Goal: Check status: Check status

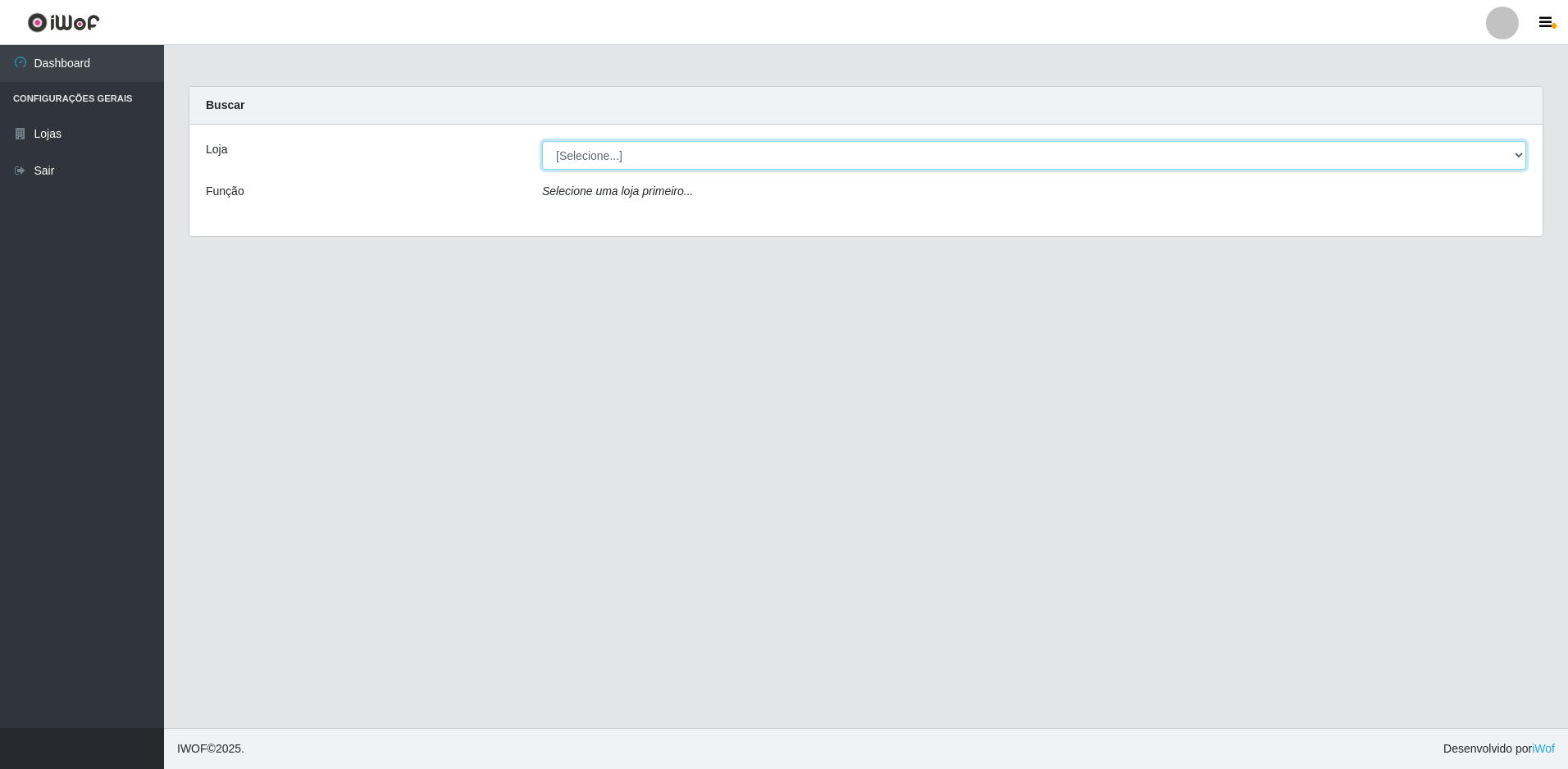
click at [953, 164] on select "[Selecione...] Extrabom - Loja 51 Gaivotas" at bounding box center [1034, 155] width 984 height 29
select select "469"
click at [542, 141] on select "[Selecione...] Extrabom - Loja 51 Gaivotas" at bounding box center [1034, 155] width 984 height 29
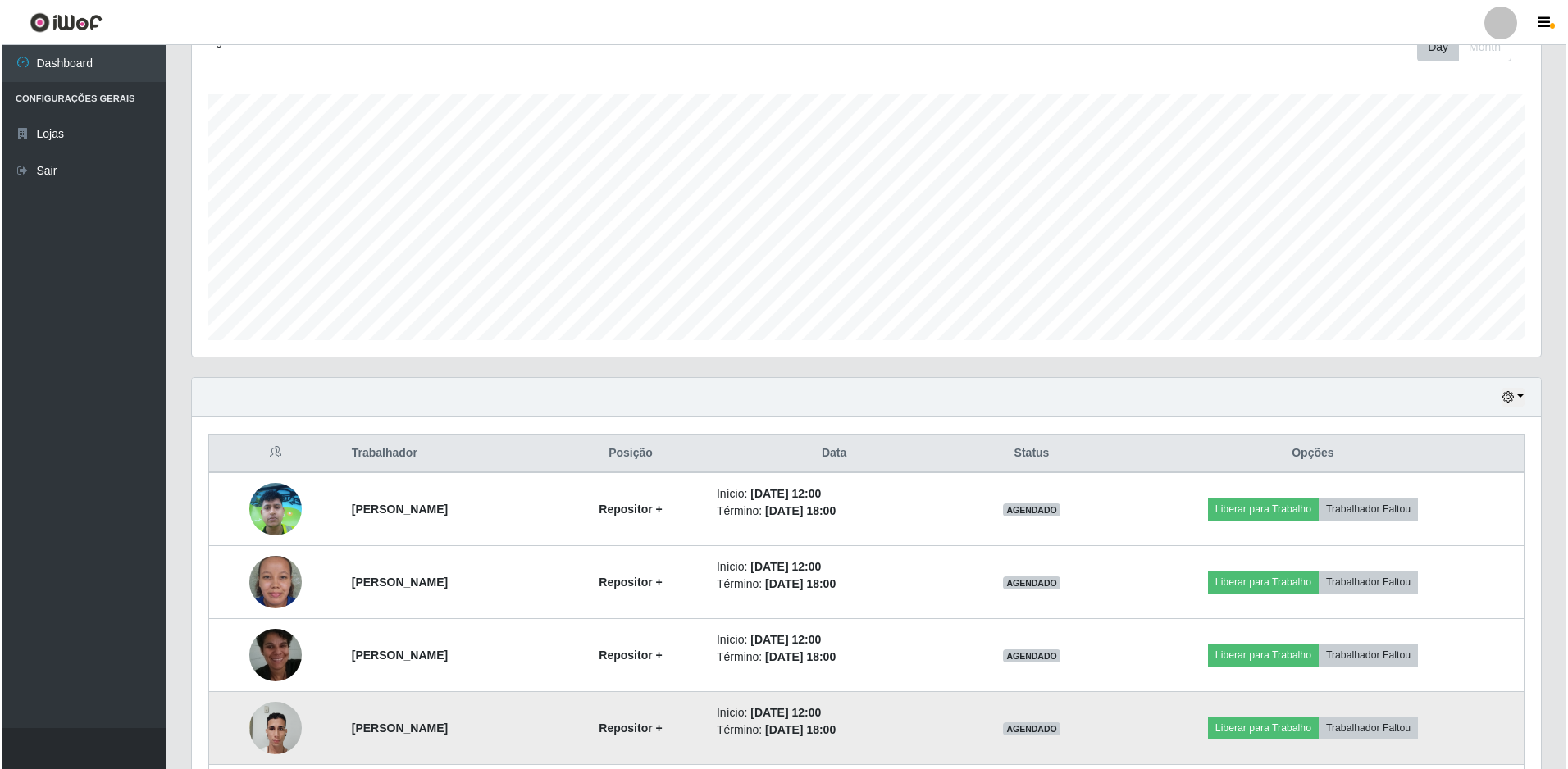
scroll to position [392, 0]
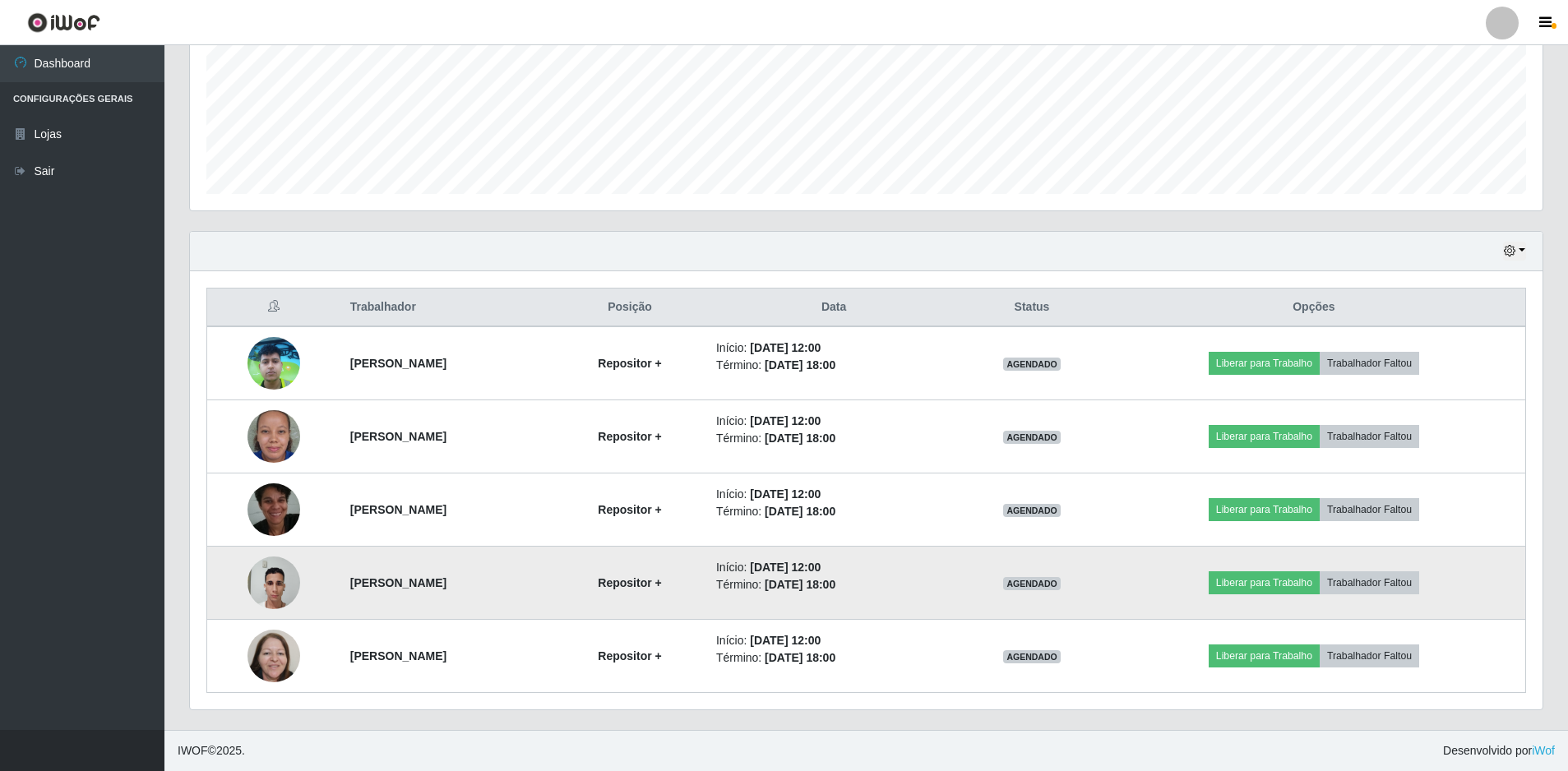
click at [256, 591] on img at bounding box center [273, 582] width 53 height 70
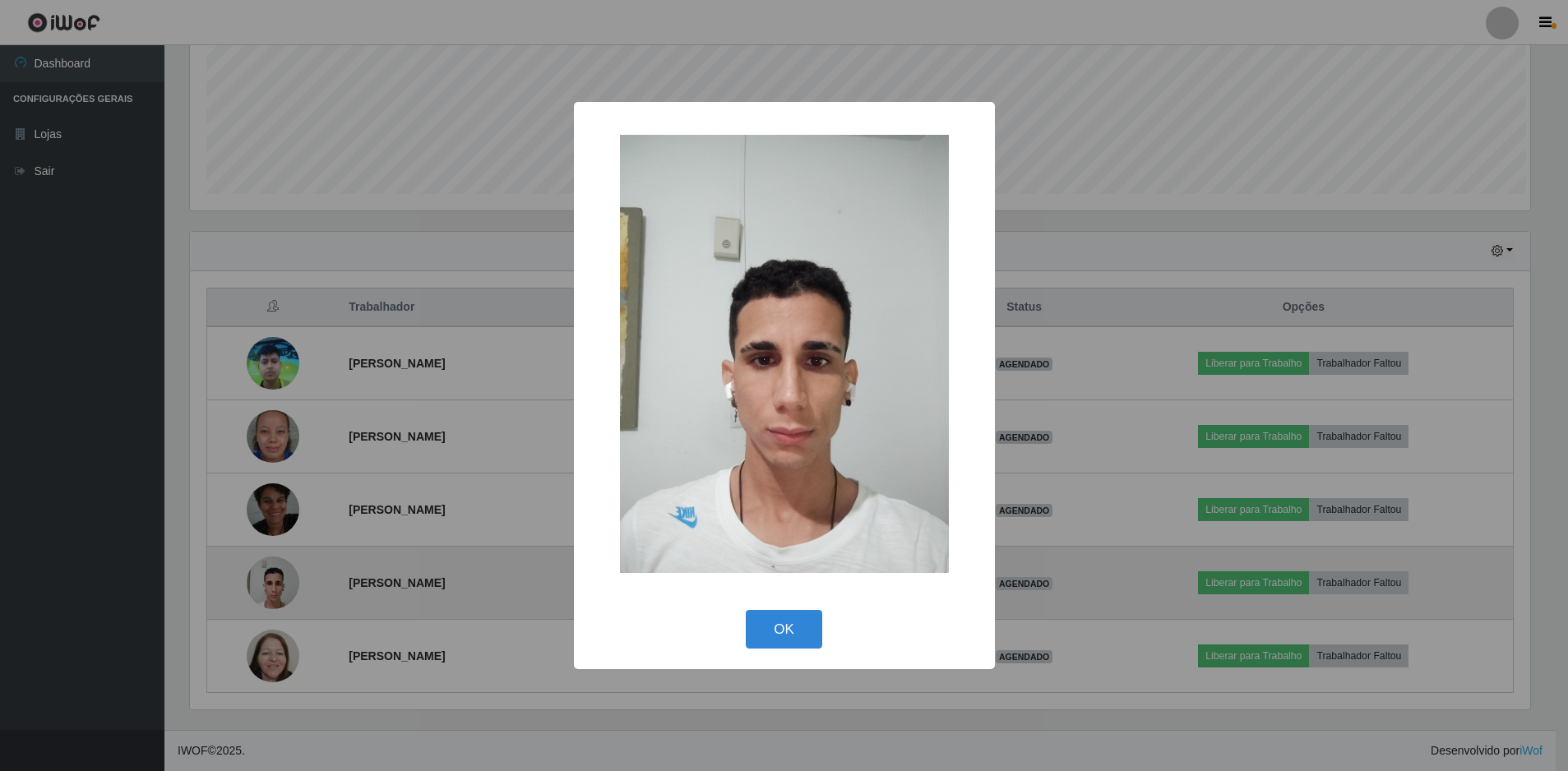
scroll to position [341, 1344]
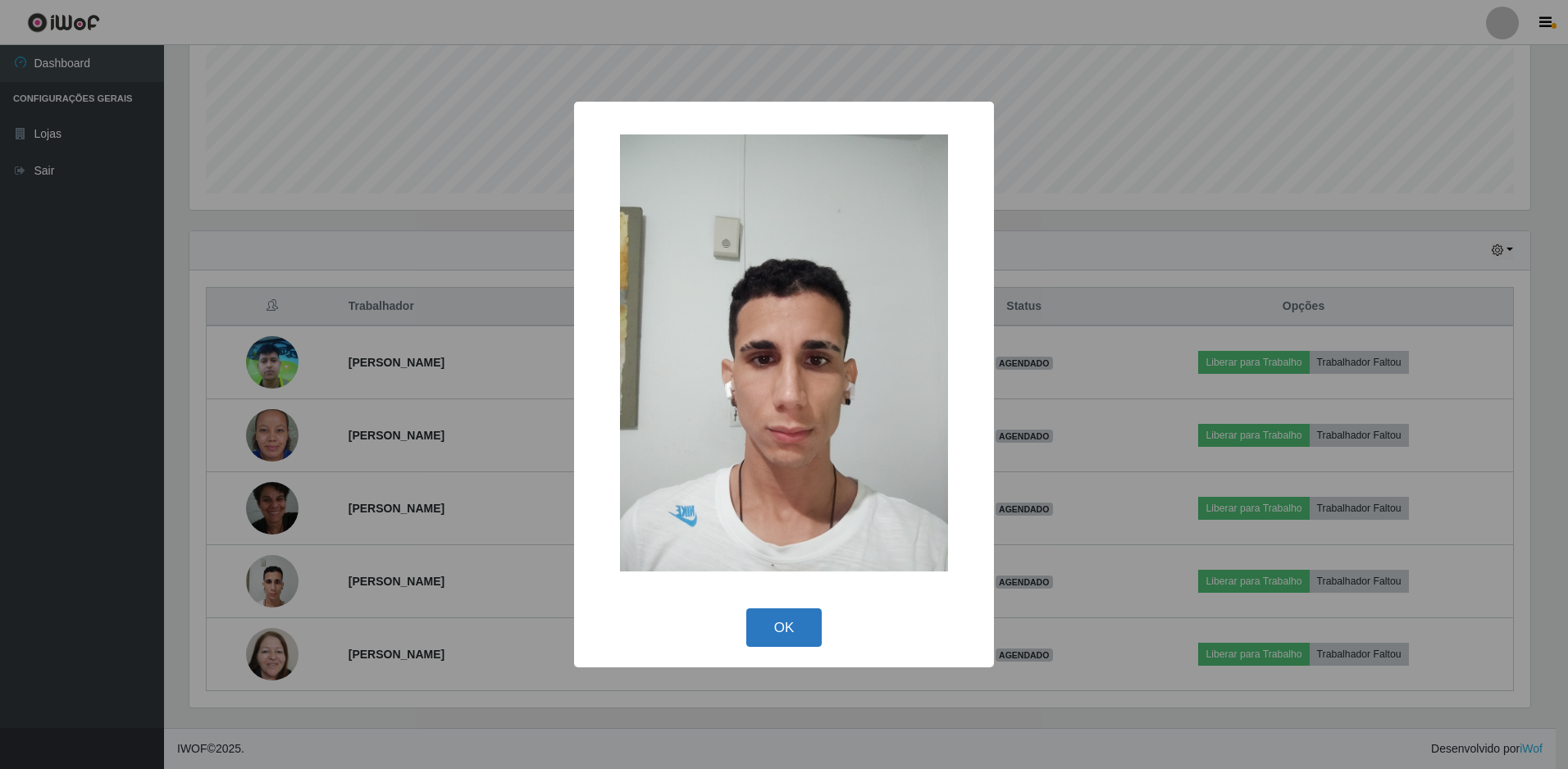
click at [778, 630] on button "OK" at bounding box center [784, 628] width 76 height 39
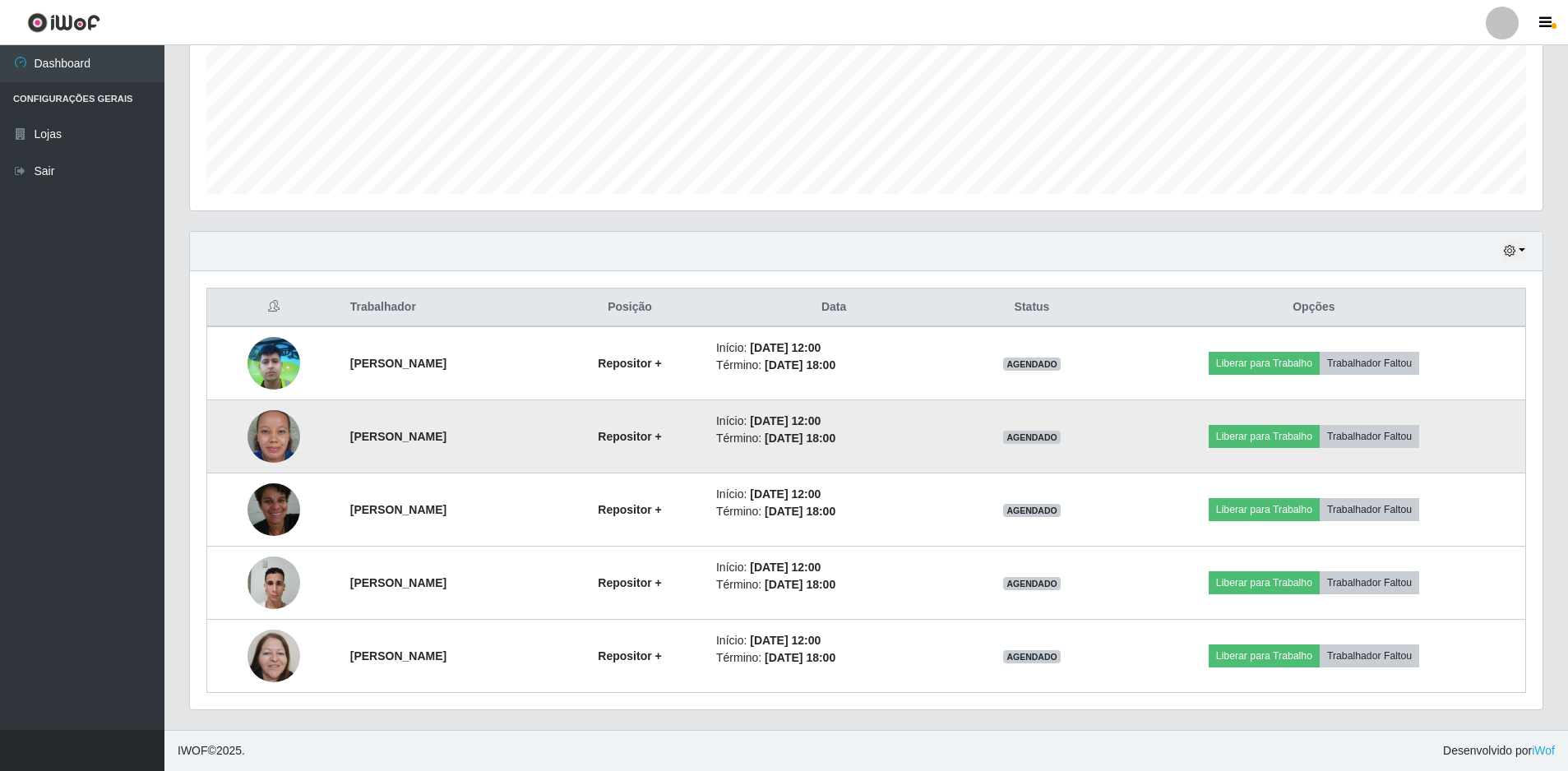
scroll to position [341, 1352]
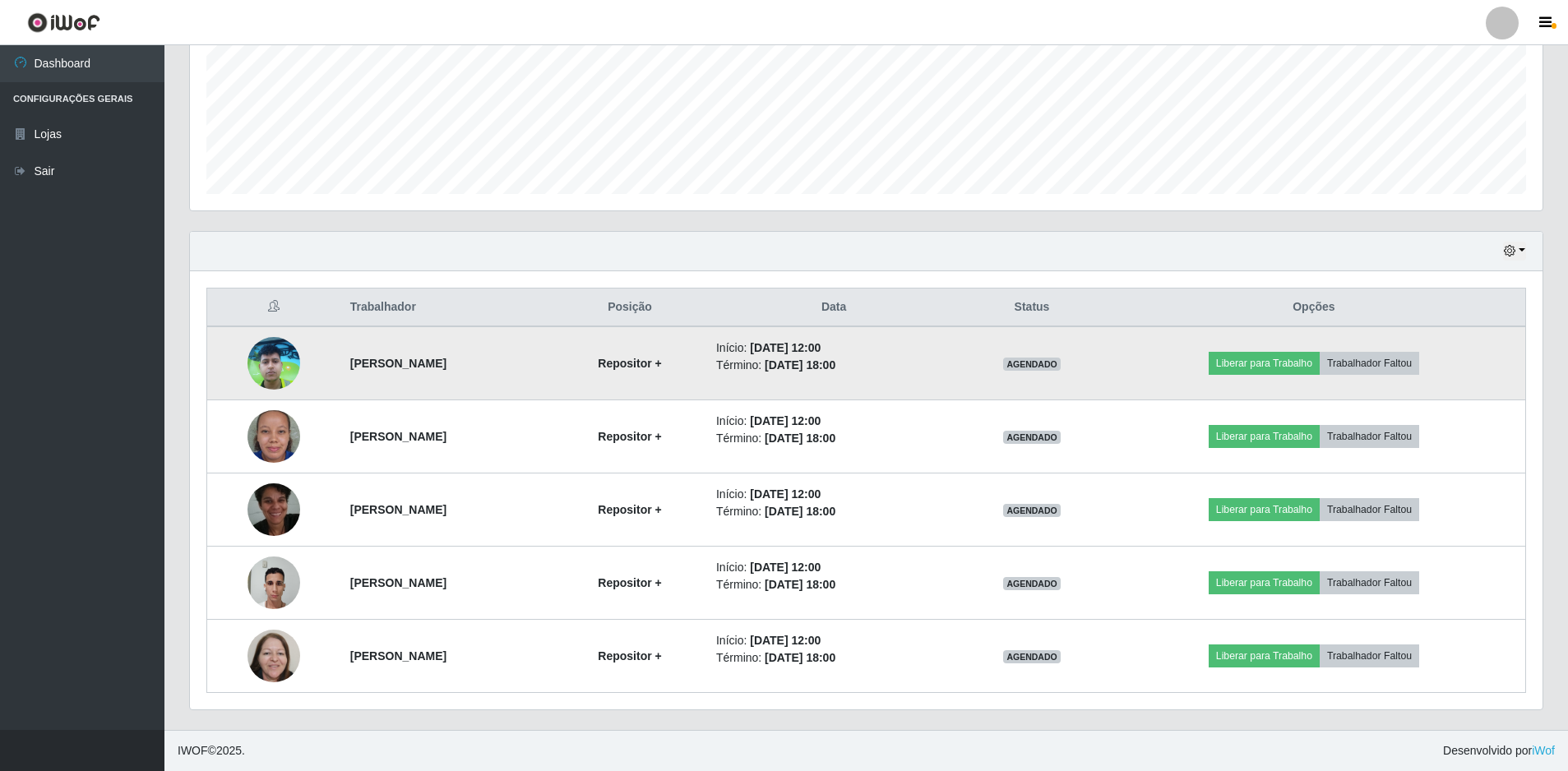
click at [273, 382] on img at bounding box center [273, 364] width 53 height 71
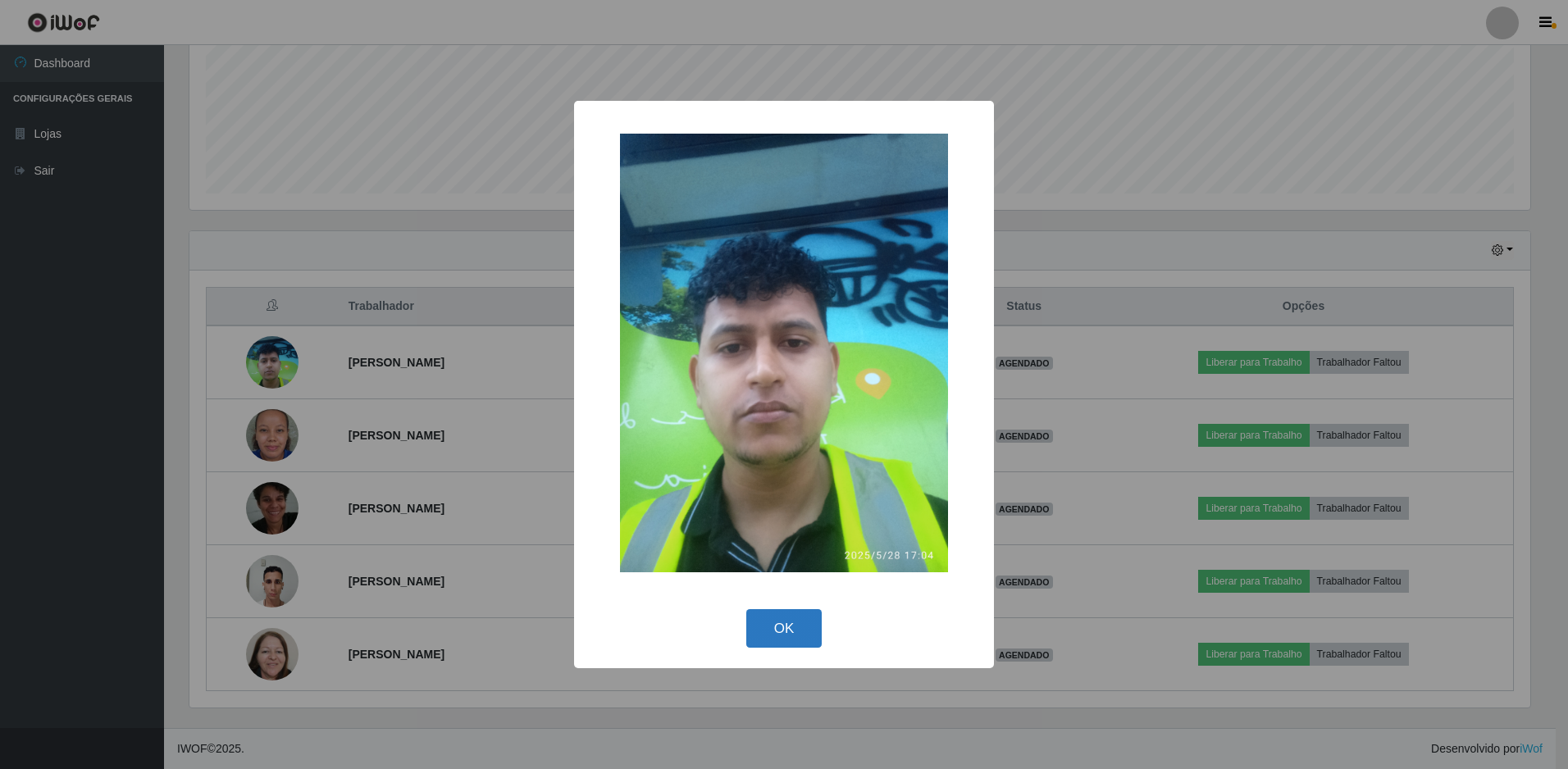
click at [757, 630] on button "OK" at bounding box center [784, 629] width 76 height 39
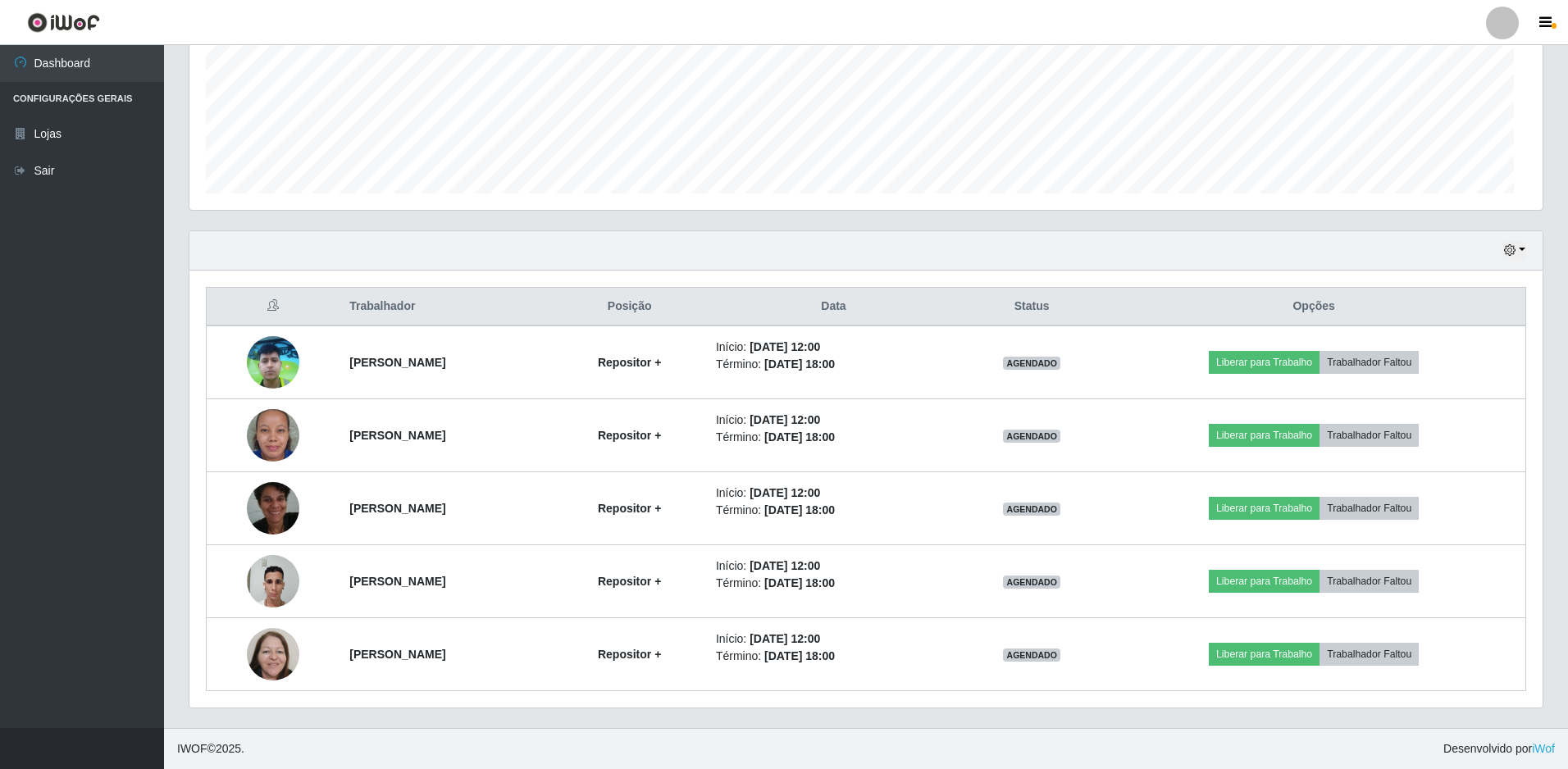
scroll to position [340, 1349]
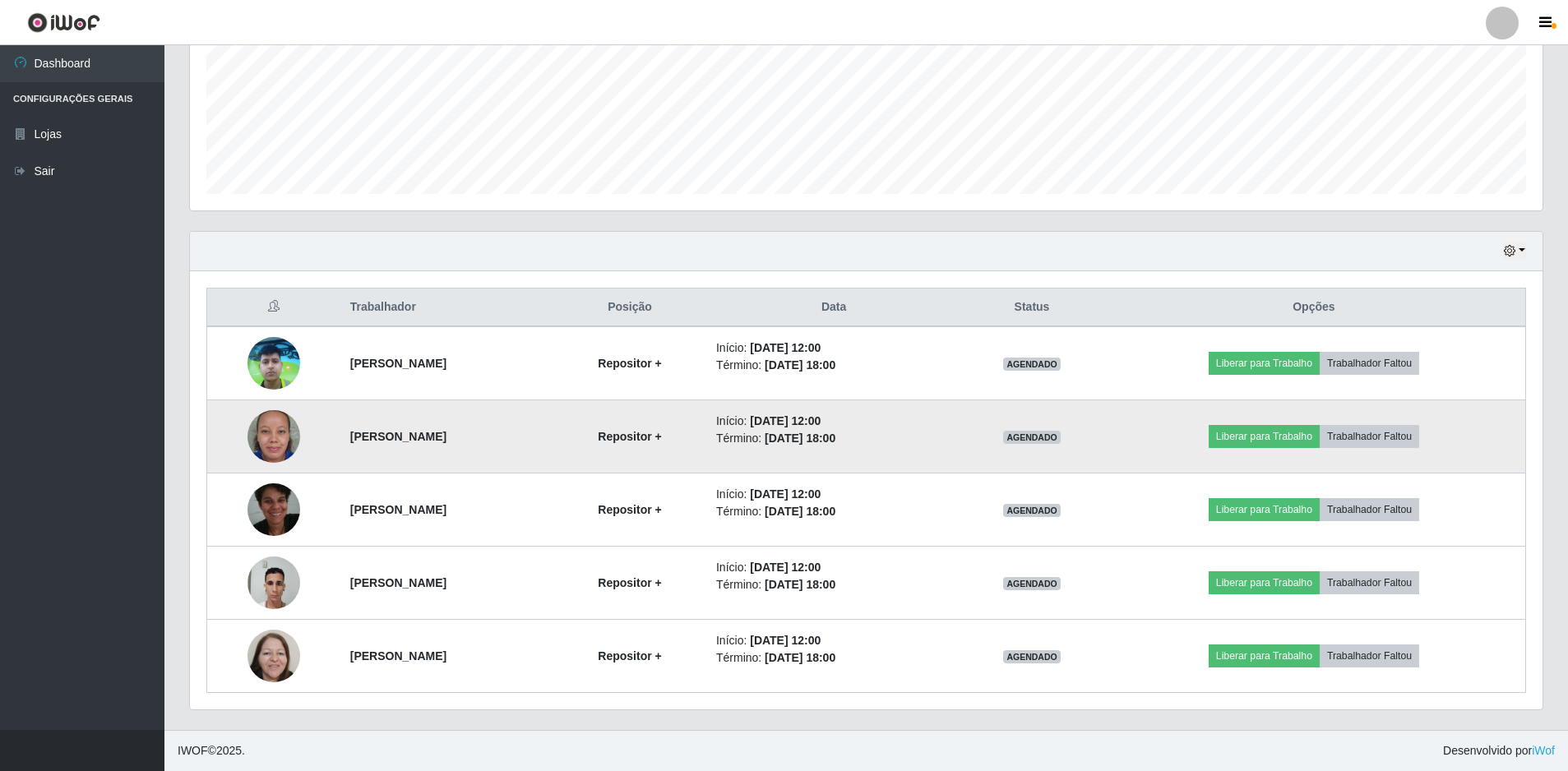
click at [249, 443] on img at bounding box center [273, 436] width 53 height 73
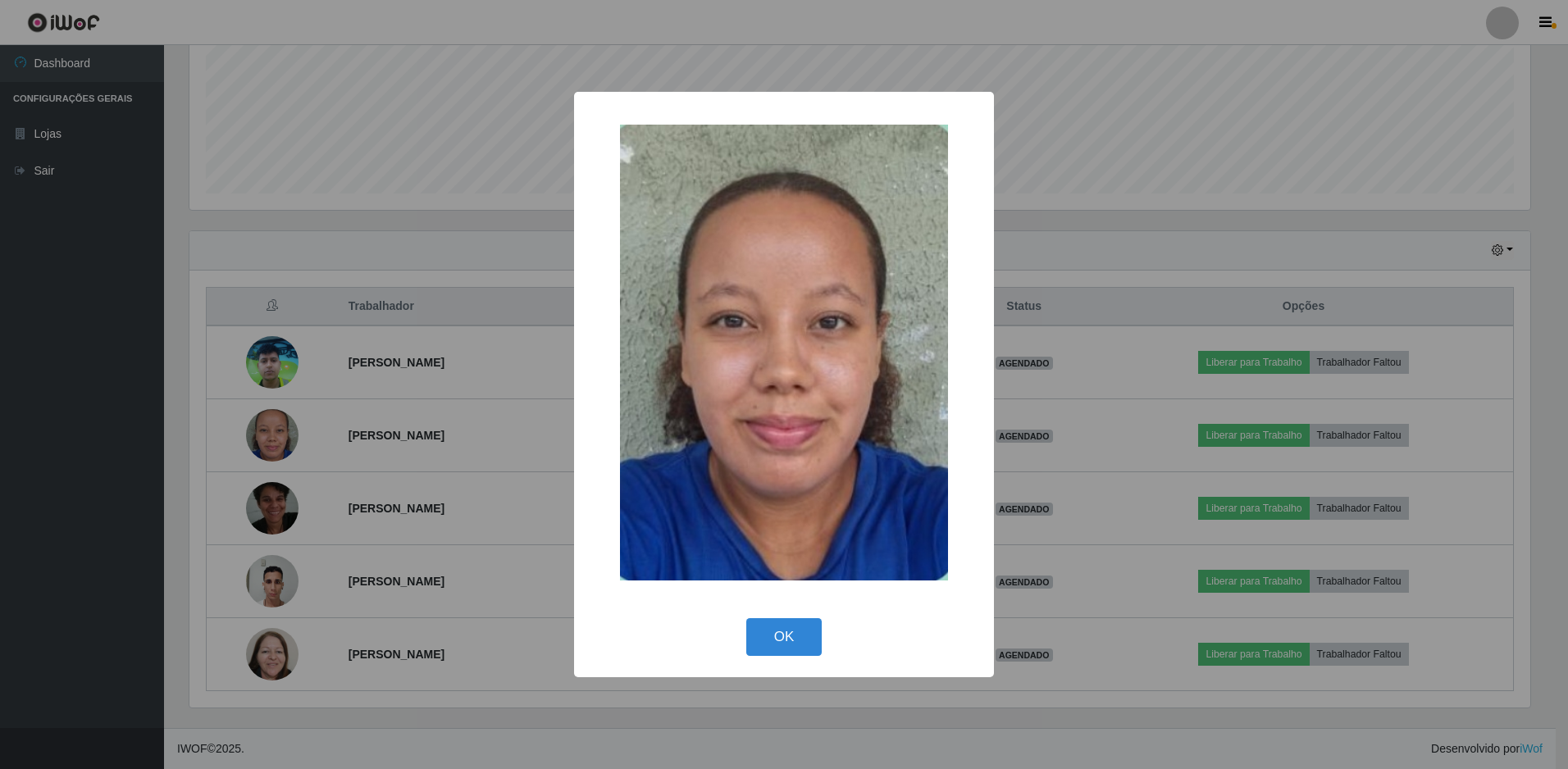
click at [795, 634] on button "OK" at bounding box center [784, 637] width 76 height 39
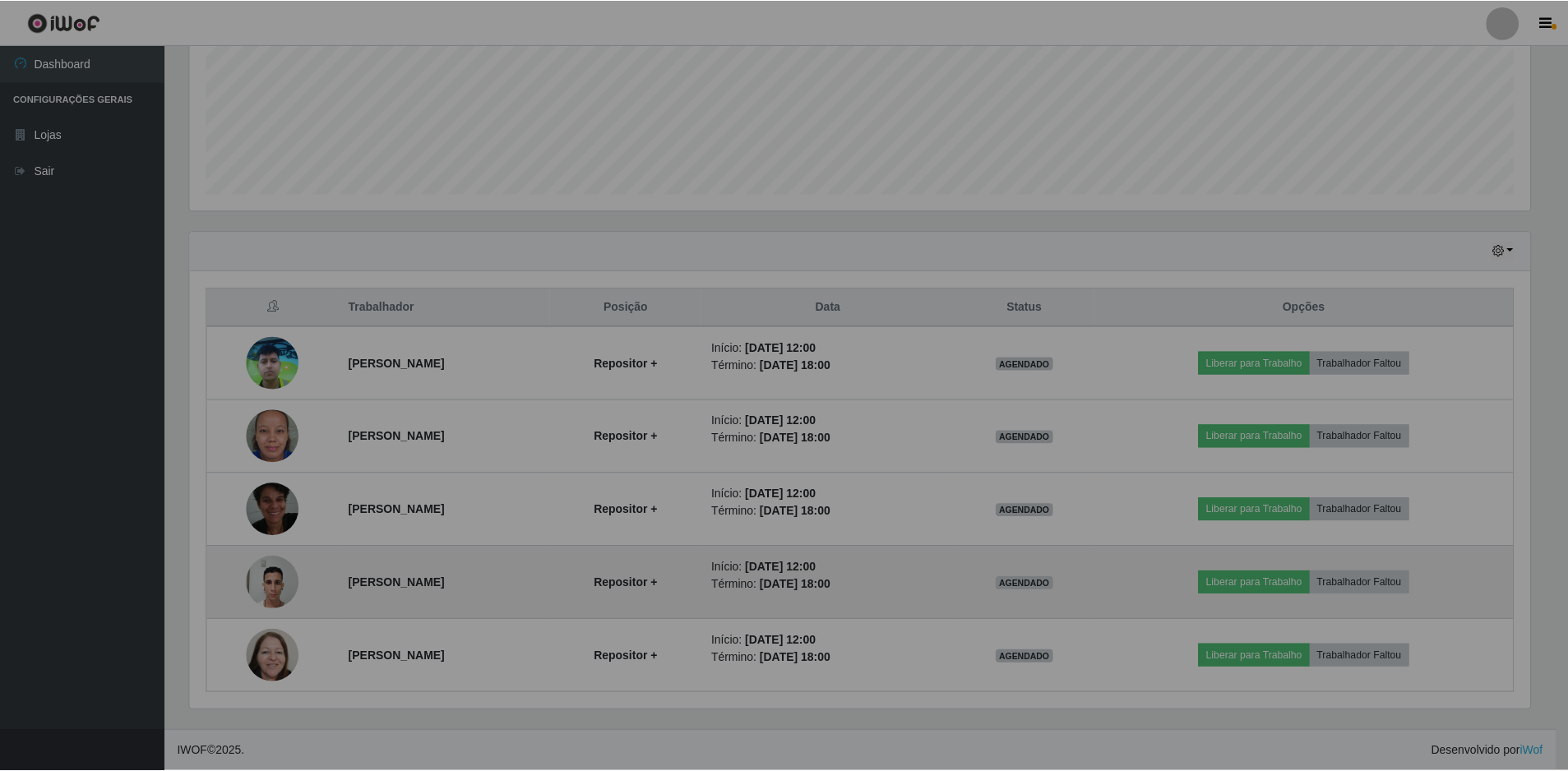
scroll to position [341, 1352]
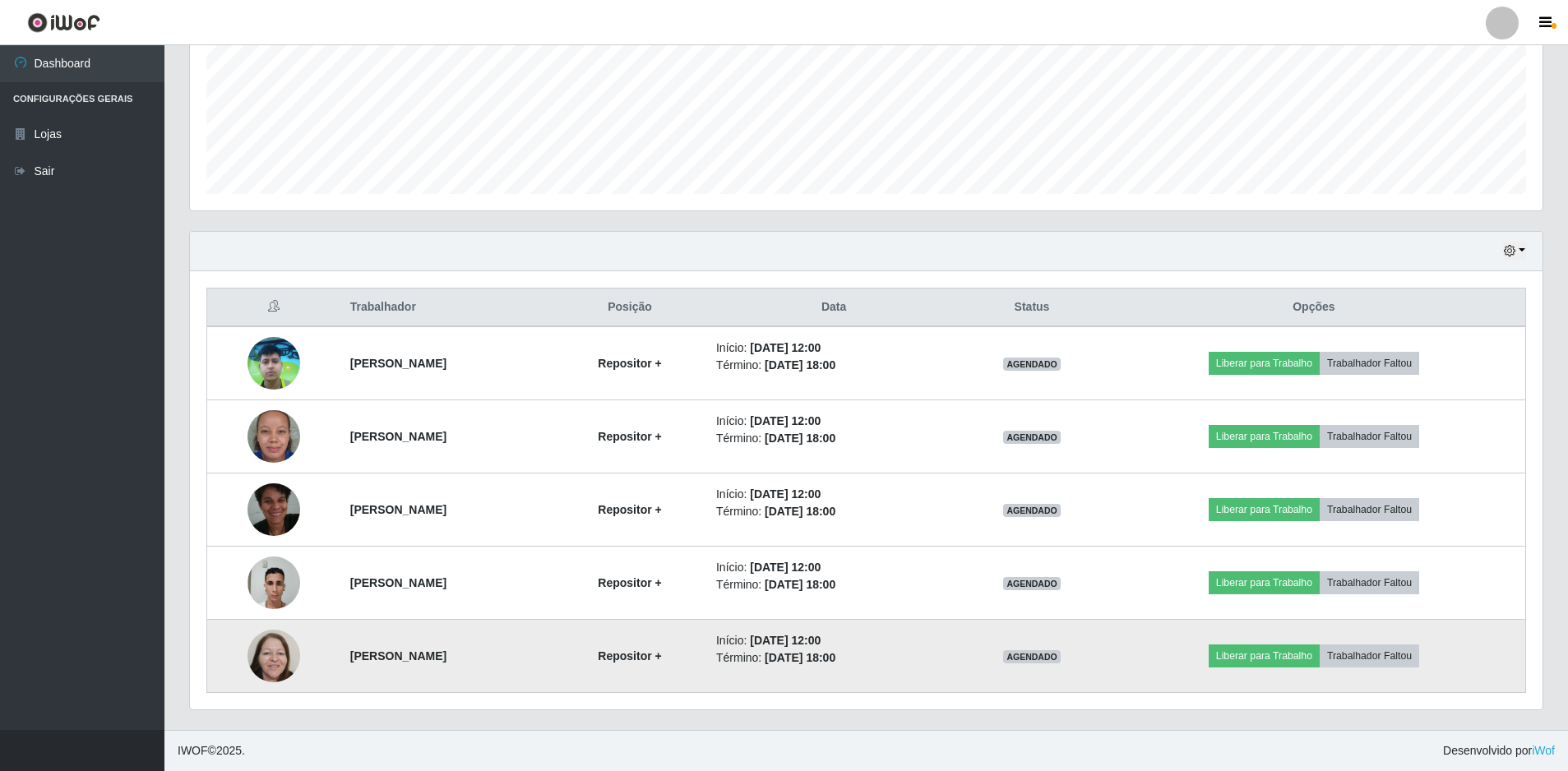
click at [269, 652] on img at bounding box center [273, 656] width 53 height 94
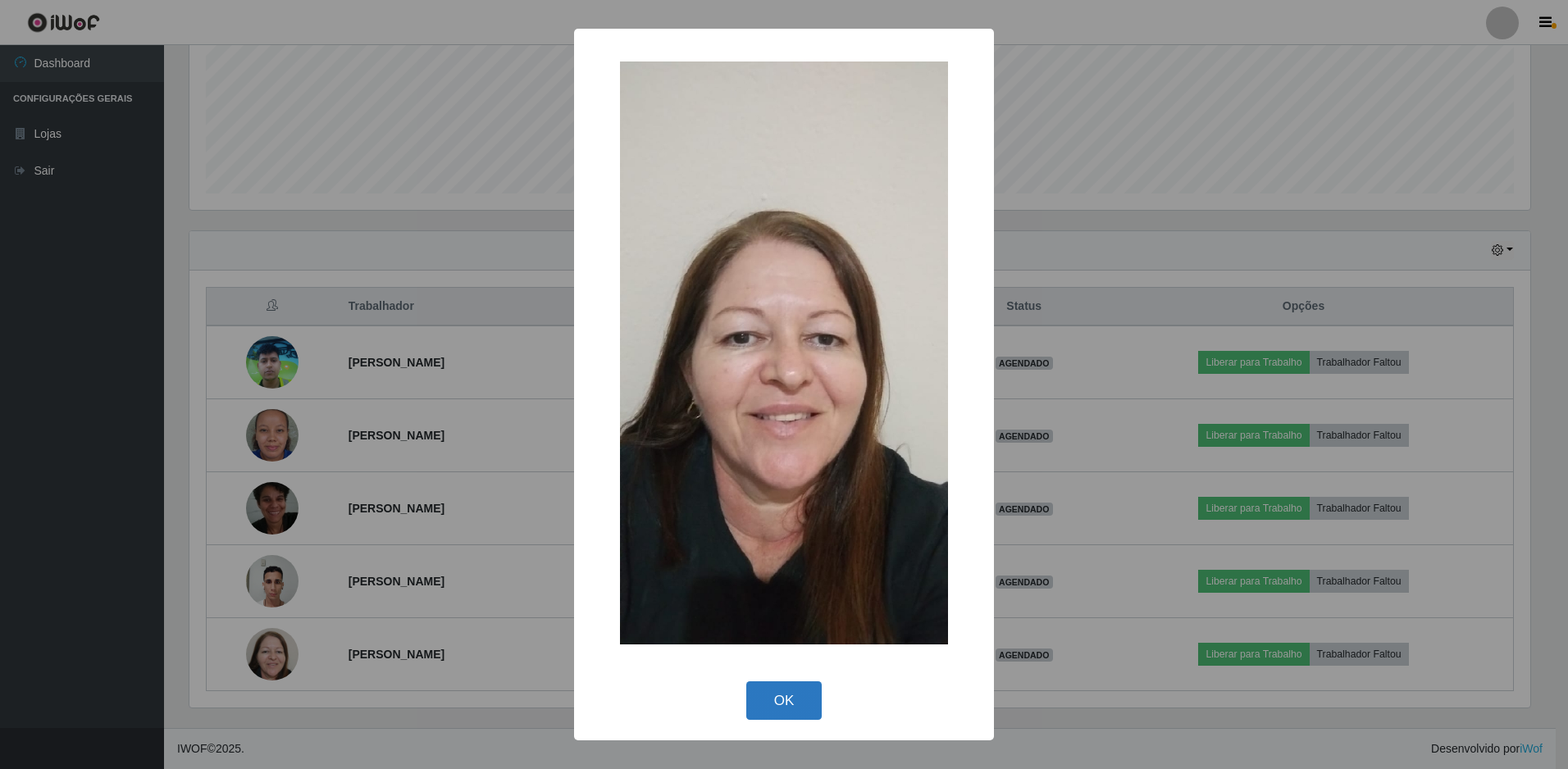
click at [819, 694] on button "OK" at bounding box center [784, 701] width 76 height 39
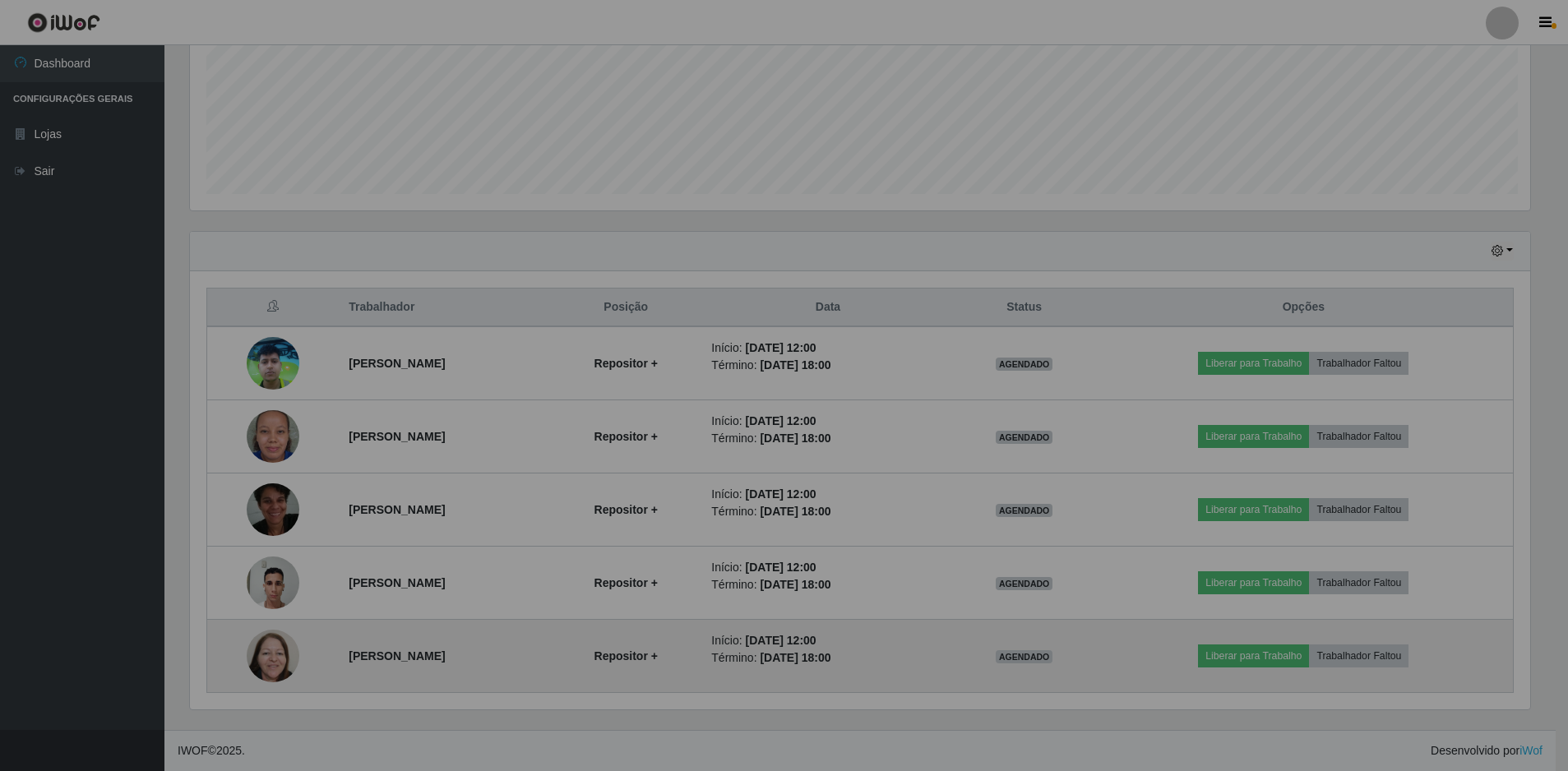
scroll to position [341, 1352]
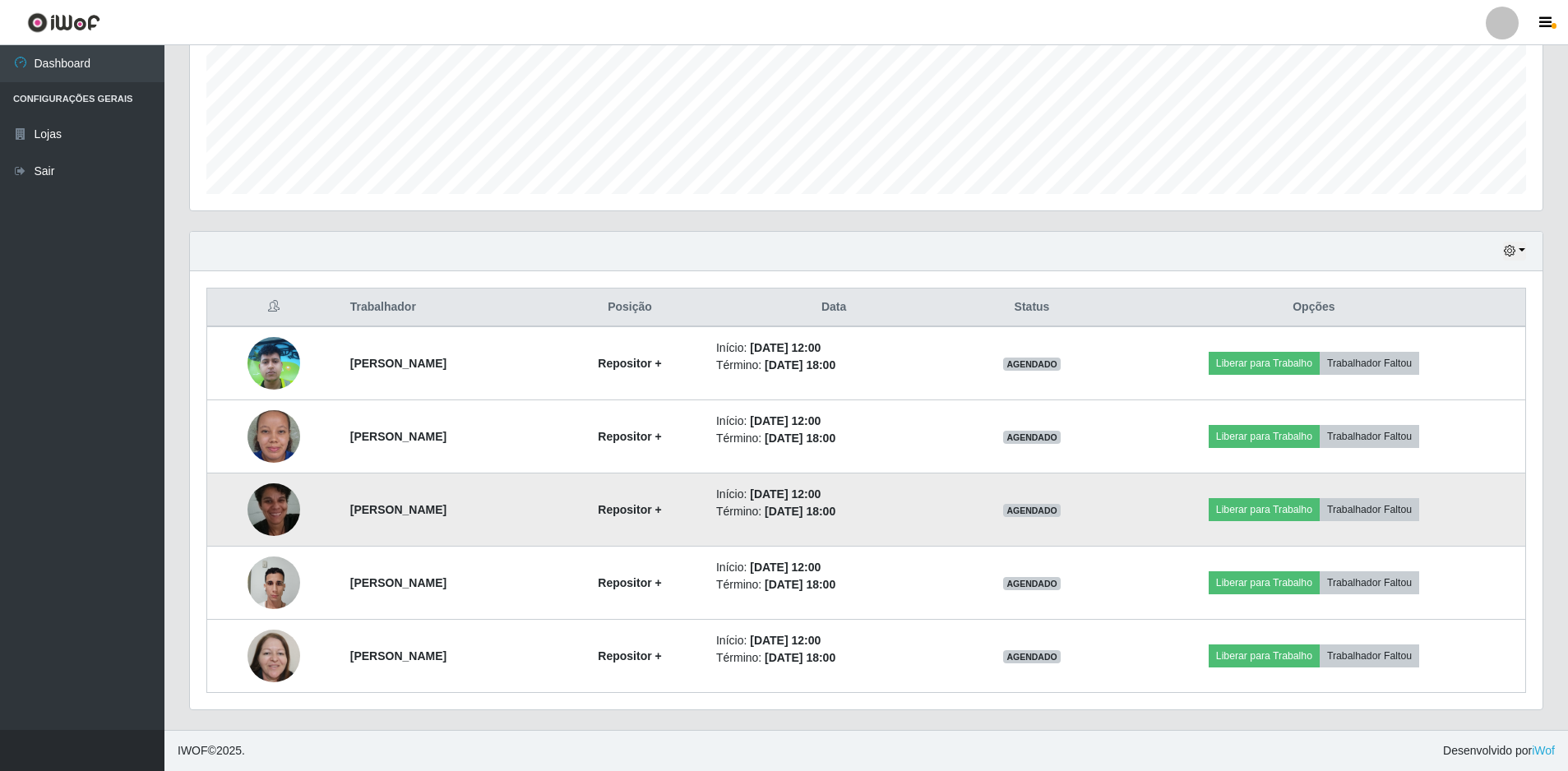
click at [260, 515] on img at bounding box center [273, 510] width 53 height 117
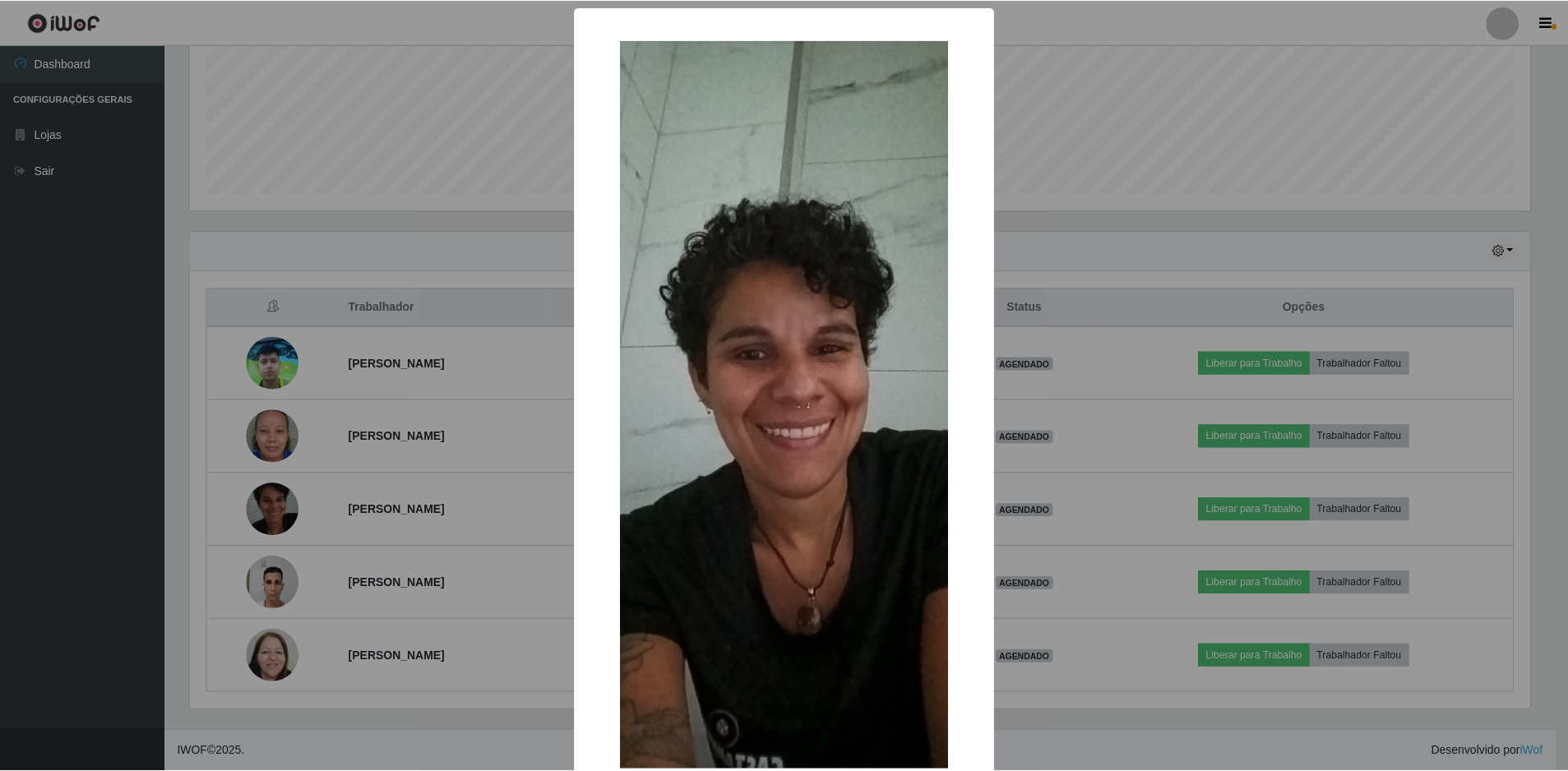
scroll to position [102, 0]
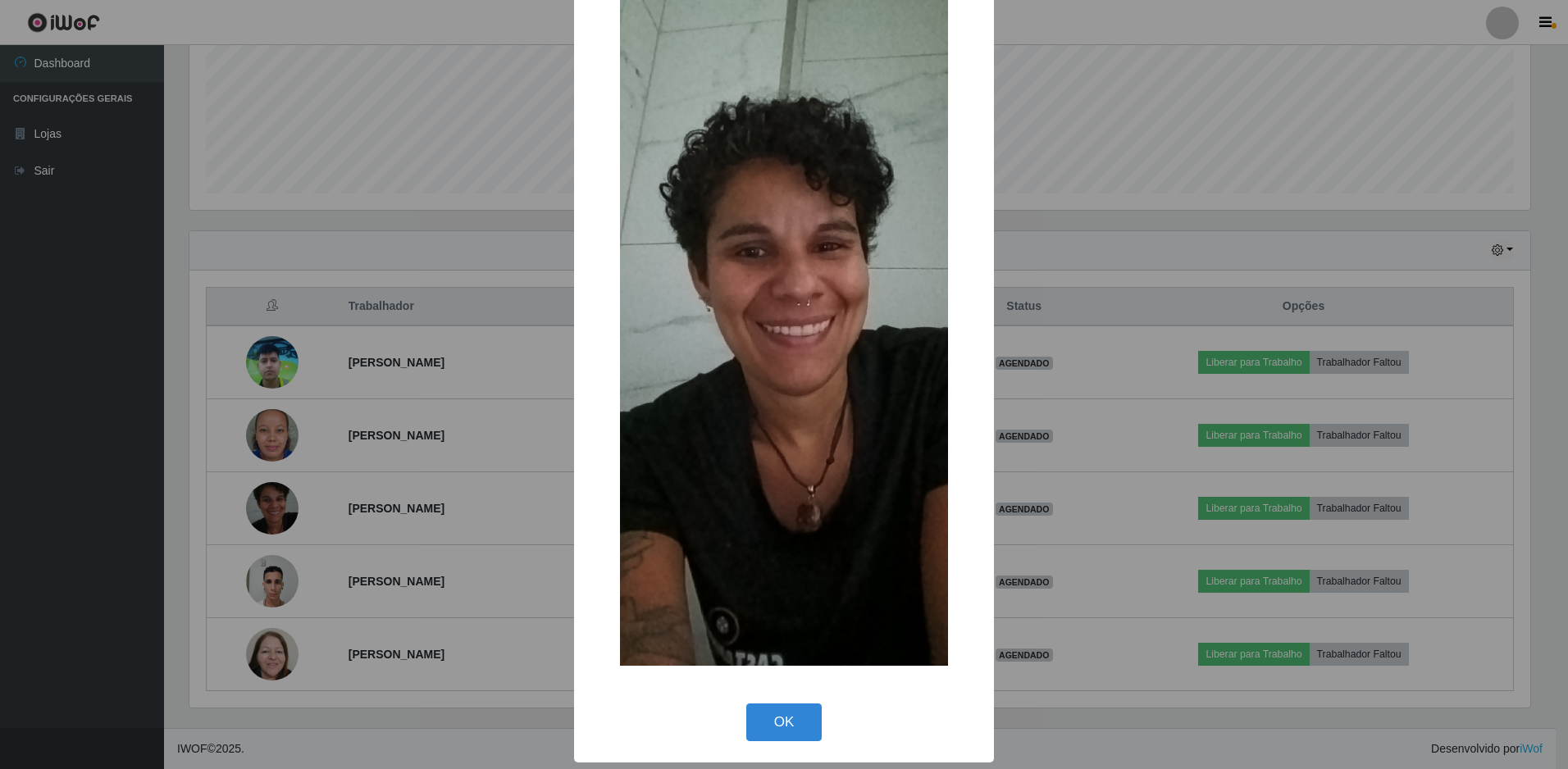
click at [780, 695] on div "× OK Cancel" at bounding box center [784, 334] width 420 height 857
click at [779, 707] on button "OK" at bounding box center [784, 723] width 76 height 39
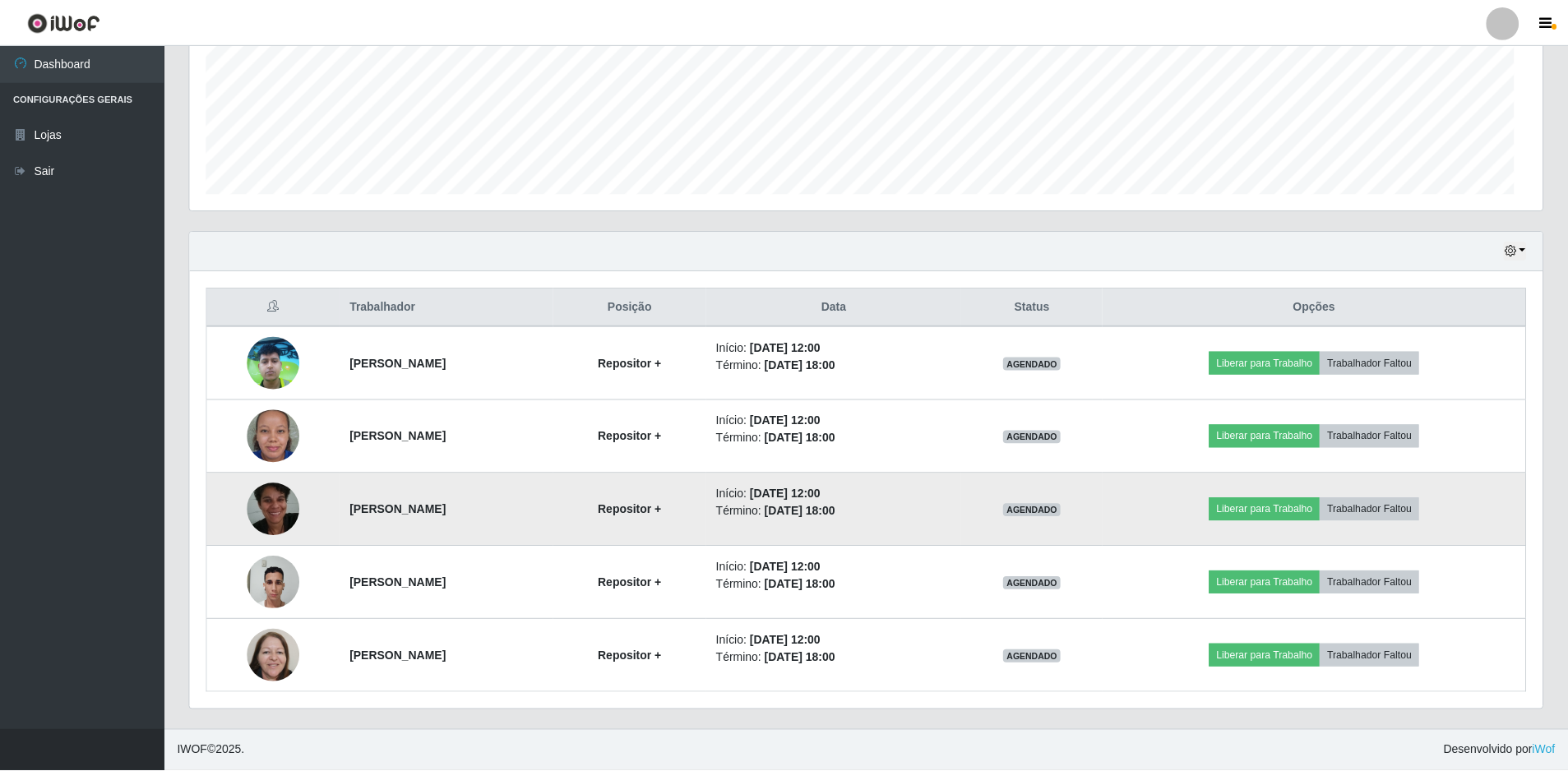
scroll to position [341, 1352]
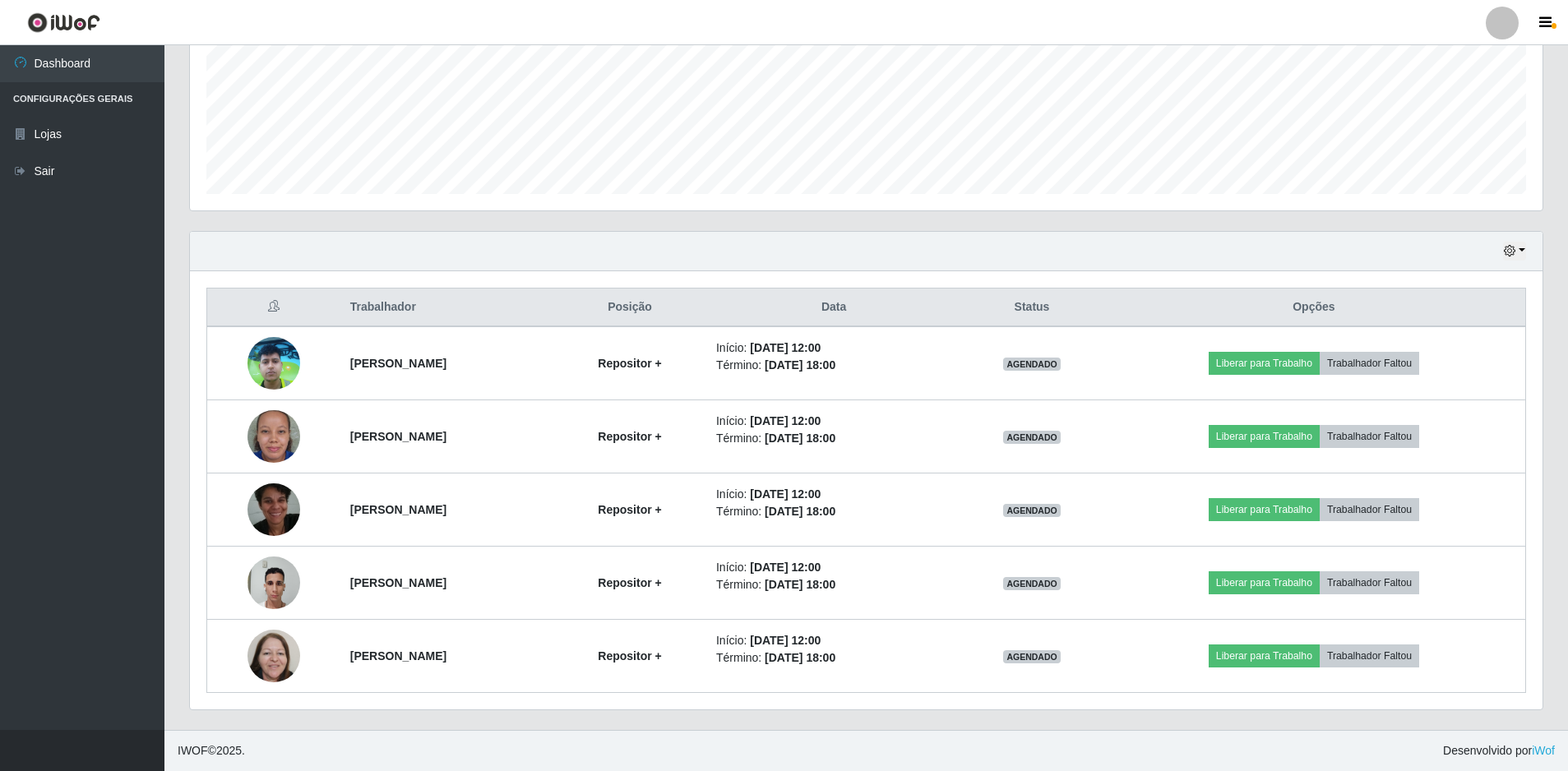
click at [55, 99] on li "Configurações Gerais" at bounding box center [82, 99] width 165 height 33
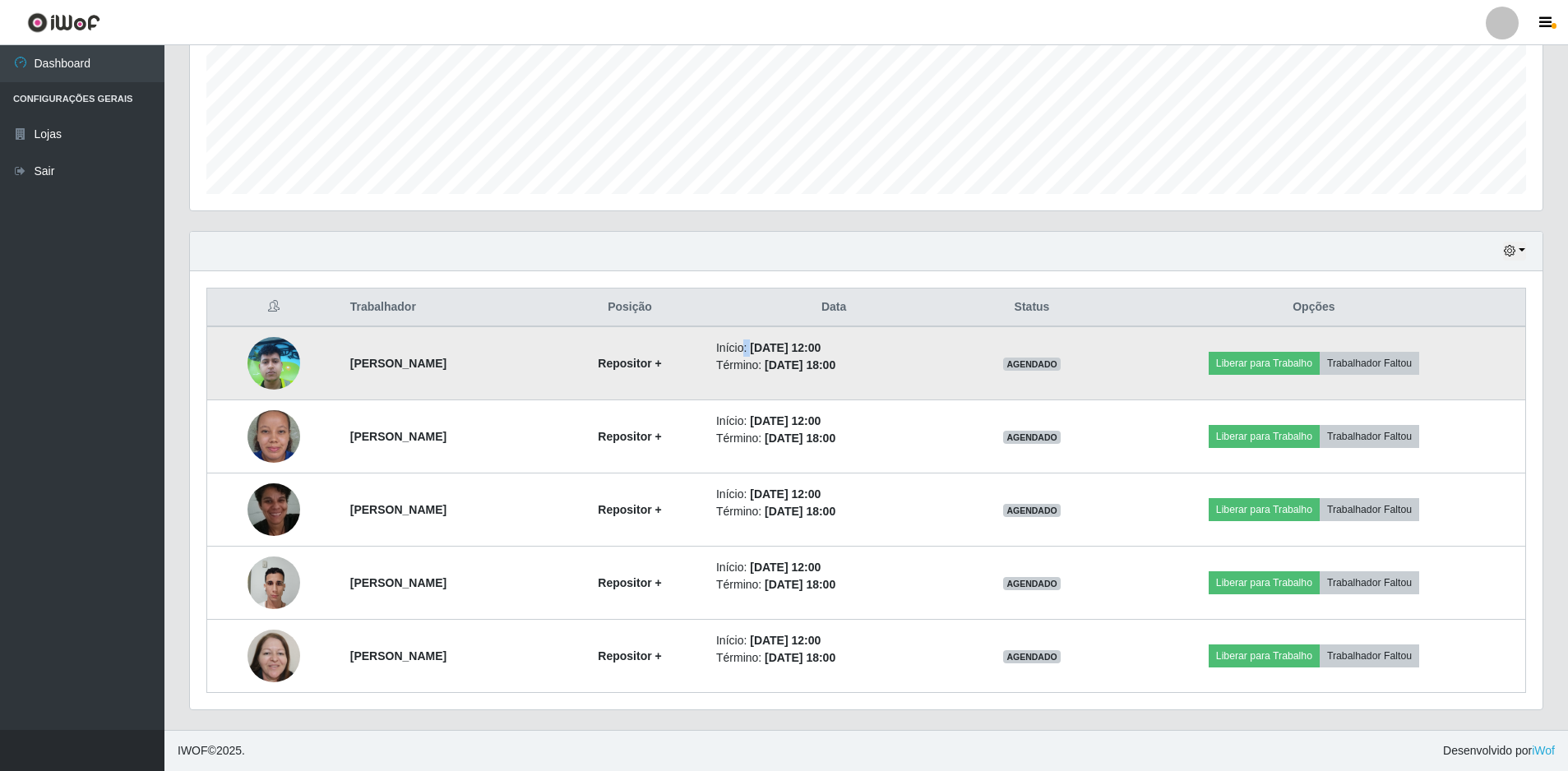
drag, startPoint x: 943, startPoint y: 739, endPoint x: 820, endPoint y: 340, distance: 417.5
click at [820, 340] on li "Início: [DATE] 12:00" at bounding box center [833, 348] width 235 height 18
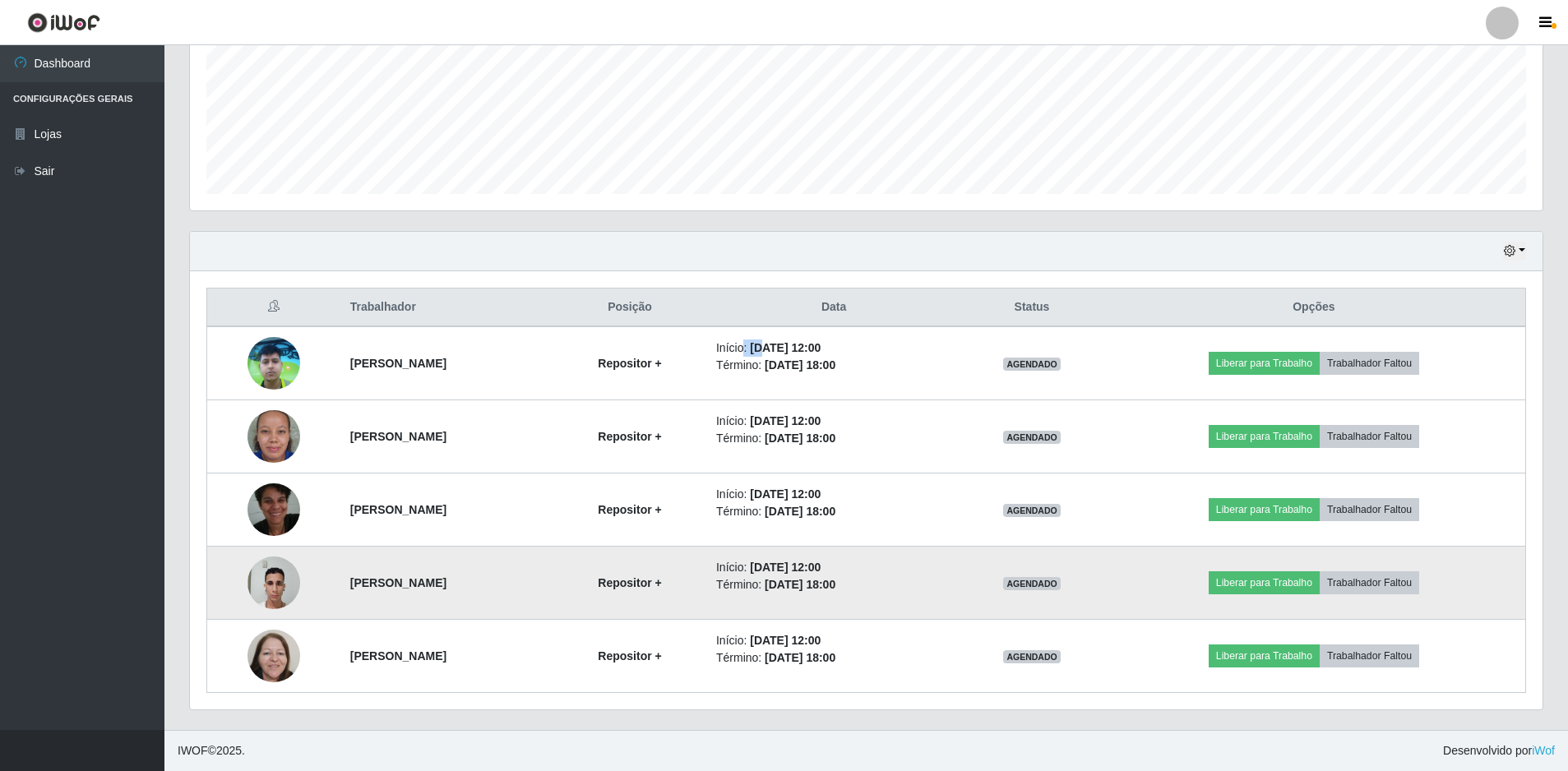
click at [249, 590] on img at bounding box center [273, 582] width 53 height 70
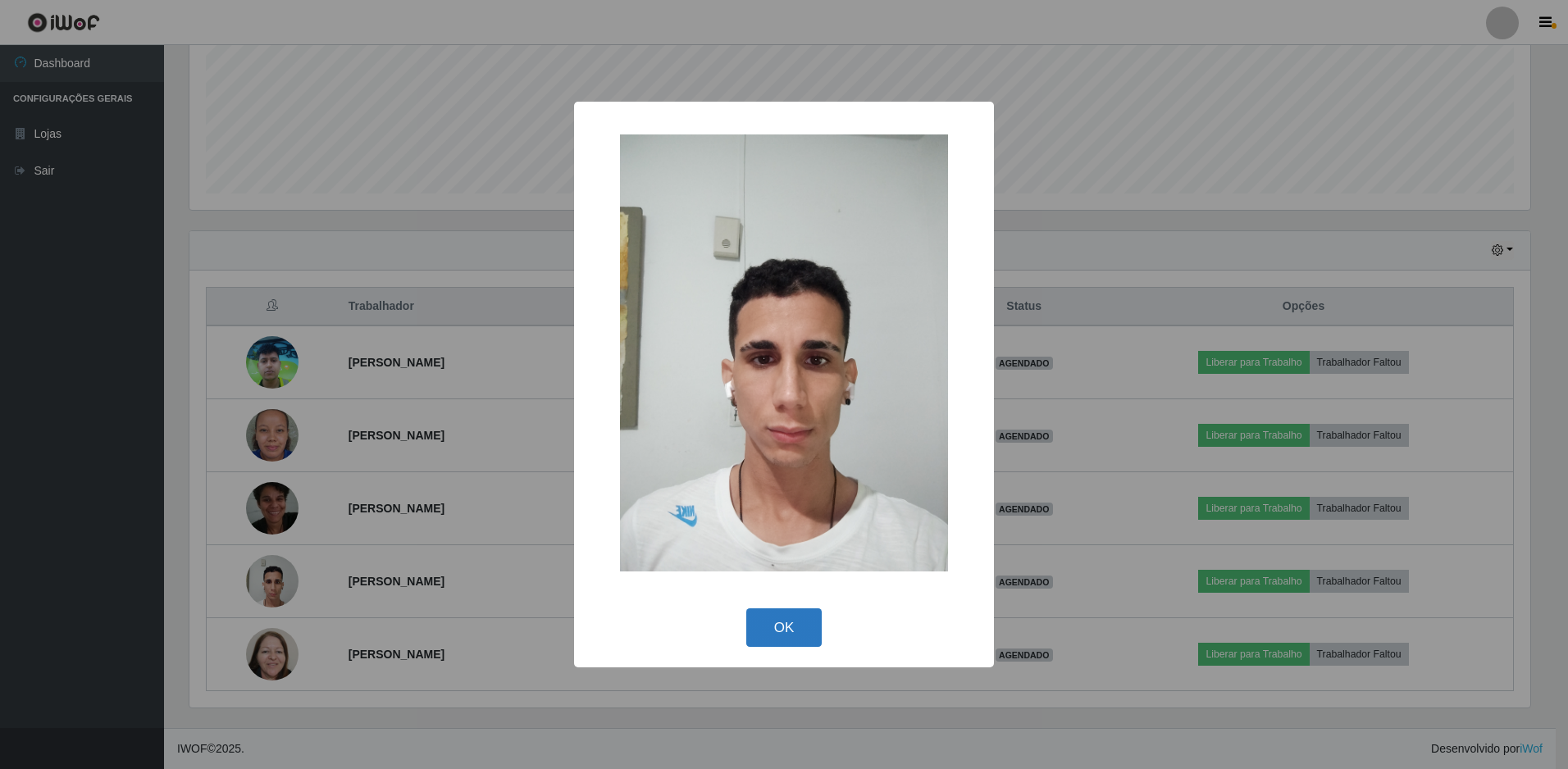
drag, startPoint x: 820, startPoint y: 665, endPoint x: 795, endPoint y: 637, distance: 37.5
click at [809, 659] on div "× OK Cancel" at bounding box center [784, 385] width 420 height 567
click at [793, 633] on button "OK" at bounding box center [784, 628] width 76 height 39
click at [793, 633] on div "× OK Cancel" at bounding box center [784, 384] width 1568 height 769
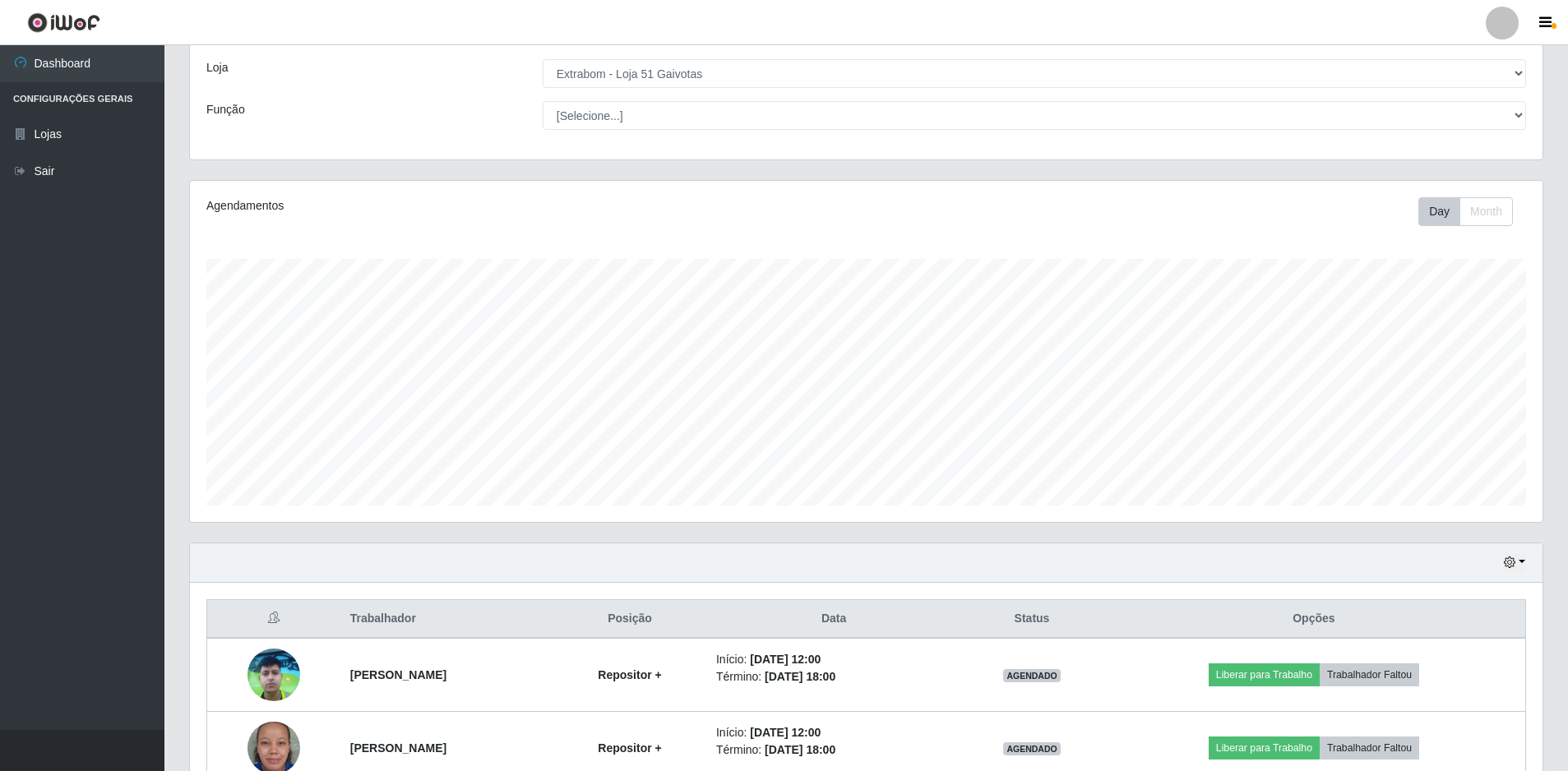
scroll to position [165, 0]
